Goal: Task Accomplishment & Management: Use online tool/utility

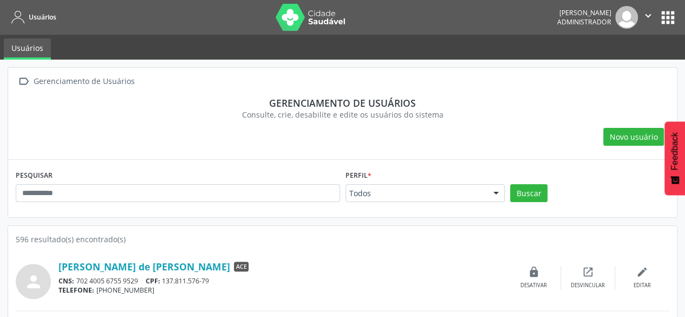
click at [670, 19] on button "apps" at bounding box center [668, 17] width 19 height 19
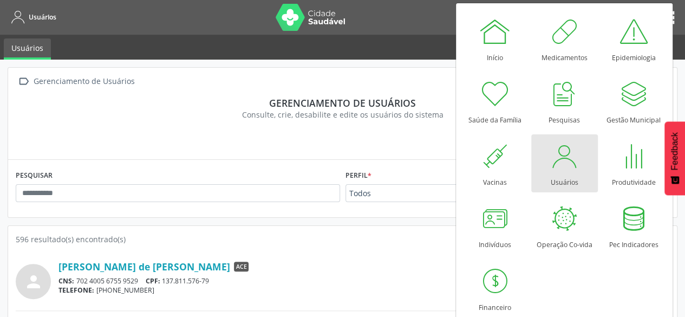
click at [575, 165] on div at bounding box center [564, 156] width 33 height 33
click at [290, 118] on div "Consulte, crie, desabilite e edite os usuários do sistema" at bounding box center [342, 114] width 639 height 11
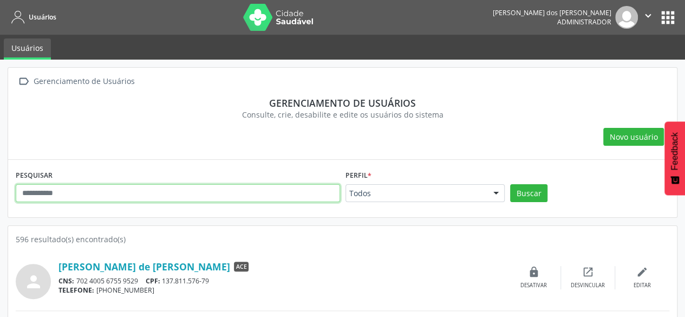
click at [242, 195] on input "text" at bounding box center [178, 193] width 325 height 18
type input "**********"
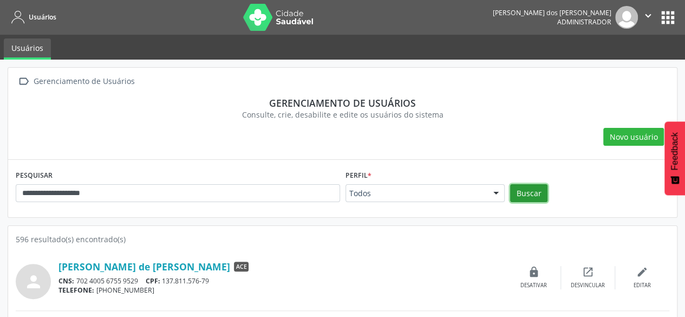
click at [535, 195] on button "Buscar" at bounding box center [528, 193] width 37 height 18
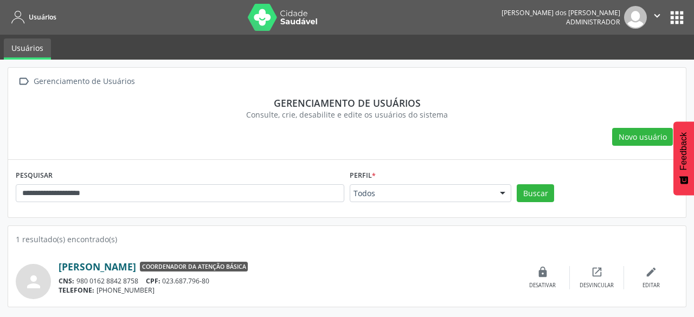
click at [136, 263] on link "[PERSON_NAME]" at bounding box center [97, 267] width 77 height 12
